Goal: Task Accomplishment & Management: Use online tool/utility

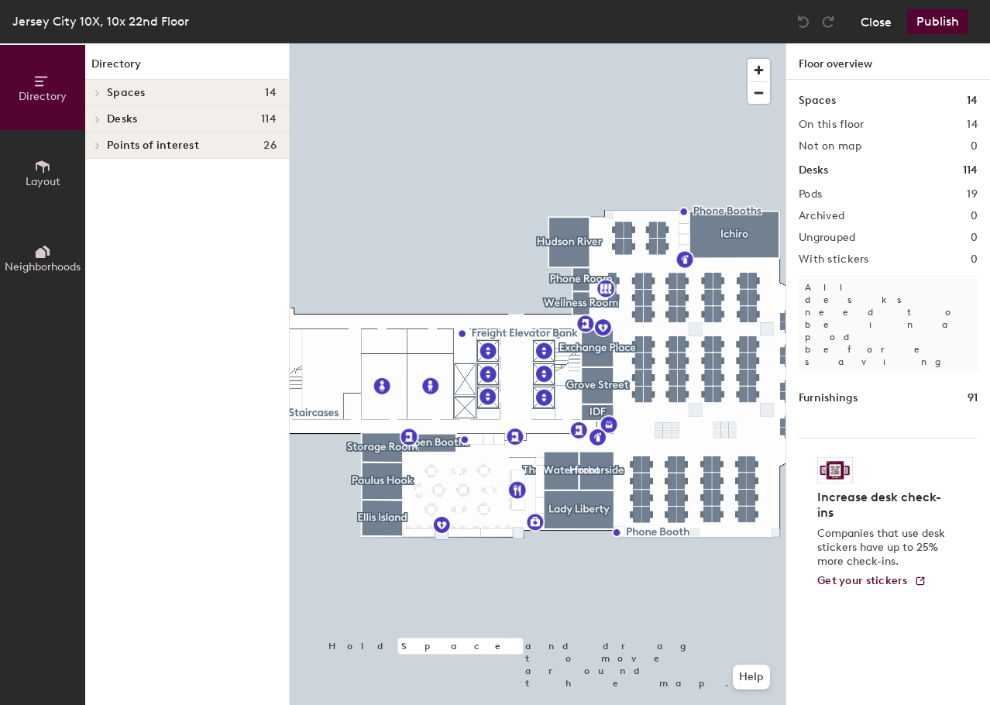
click at [875, 25] on button "Close" at bounding box center [876, 21] width 31 height 25
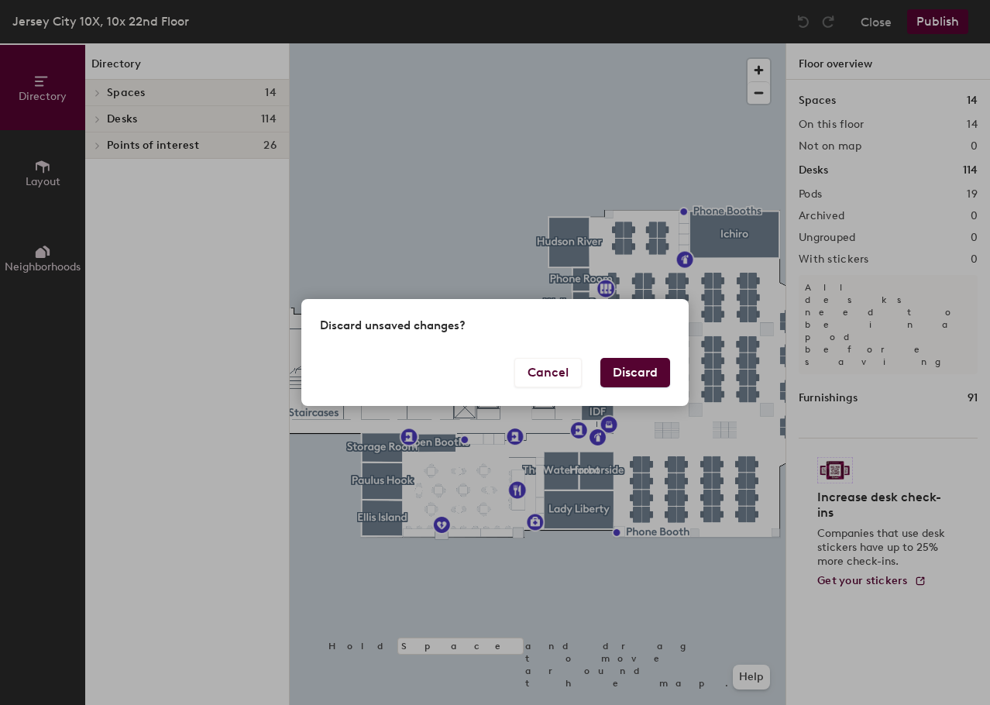
click at [625, 375] on button "Discard" at bounding box center [636, 372] width 70 height 29
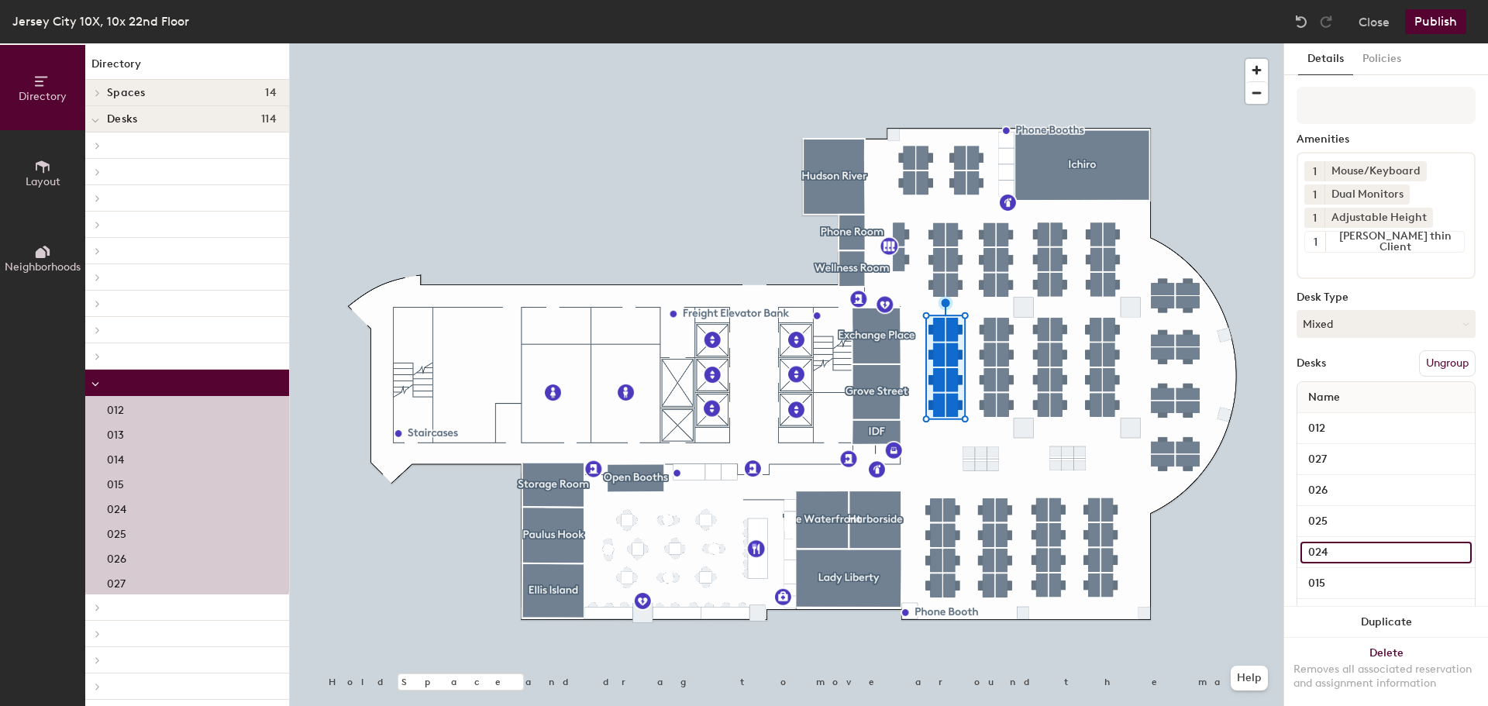
click at [989, 549] on input "024" at bounding box center [1385, 553] width 171 height 22
click at [989, 240] on div "[PERSON_NAME] thin Client" at bounding box center [1394, 242] width 139 height 20
click at [989, 239] on div "[PERSON_NAME] thin Client" at bounding box center [1394, 242] width 139 height 20
click at [989, 240] on div "[PERSON_NAME] thin Client" at bounding box center [1394, 242] width 139 height 20
click at [989, 241] on icon at bounding box center [1455, 241] width 11 height 11
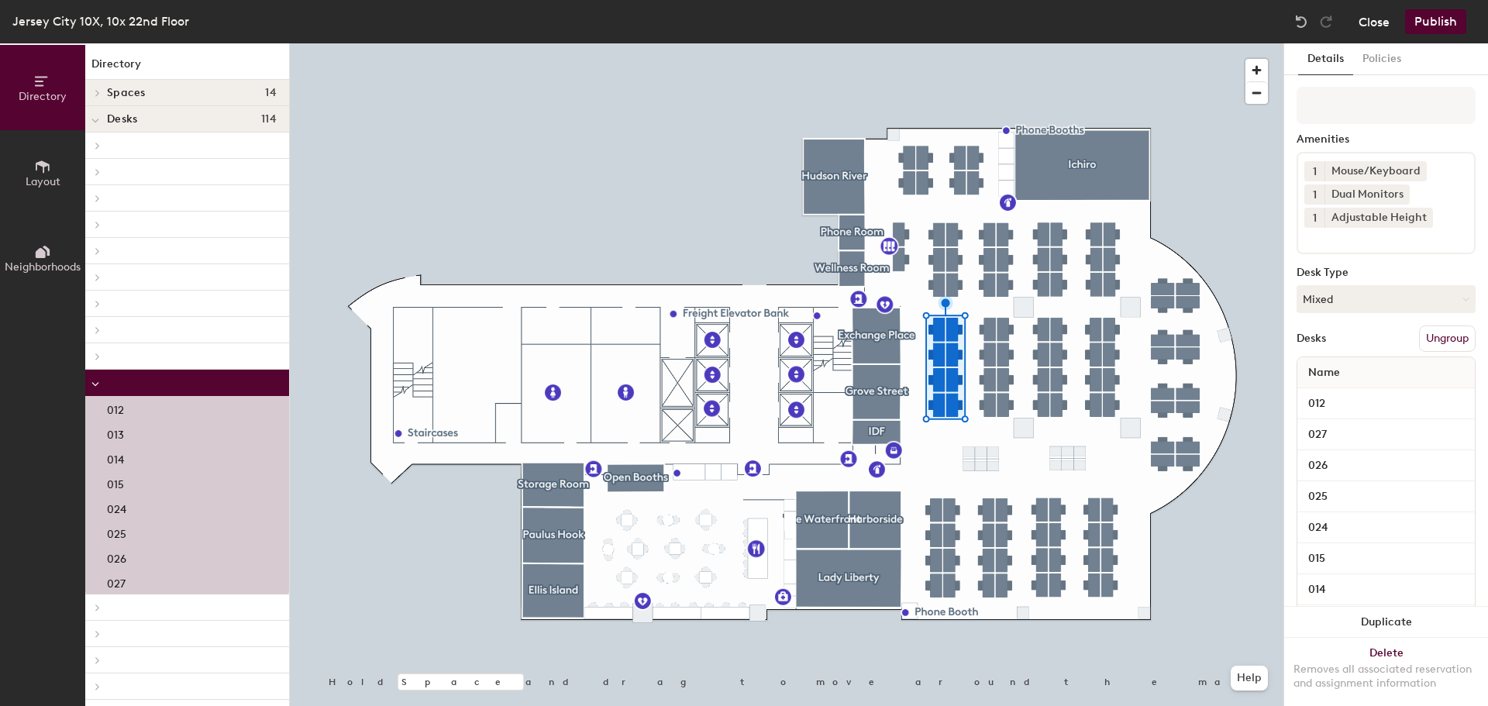
click at [989, 18] on button "Close" at bounding box center [1373, 21] width 31 height 25
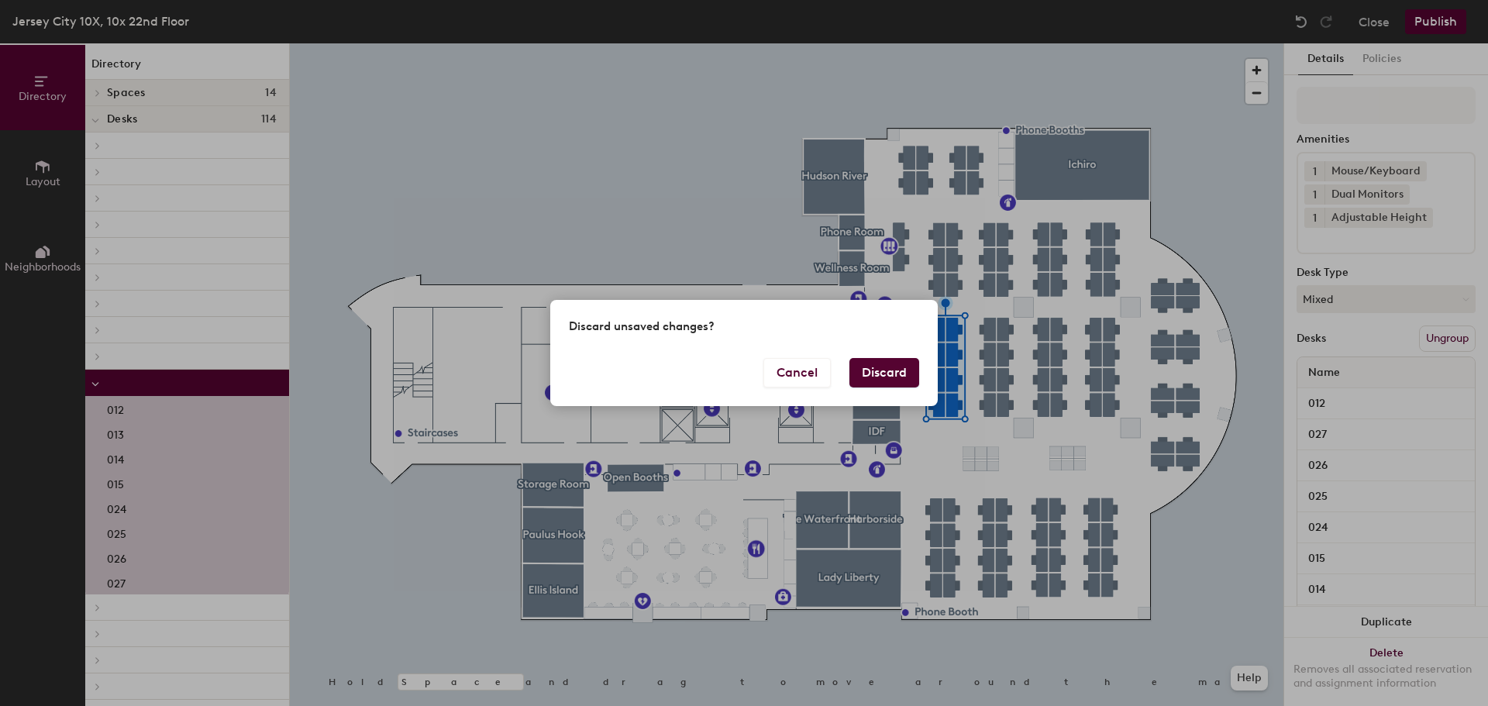
click at [869, 375] on button "Discard" at bounding box center [884, 372] width 70 height 29
